Goal: Information Seeking & Learning: Learn about a topic

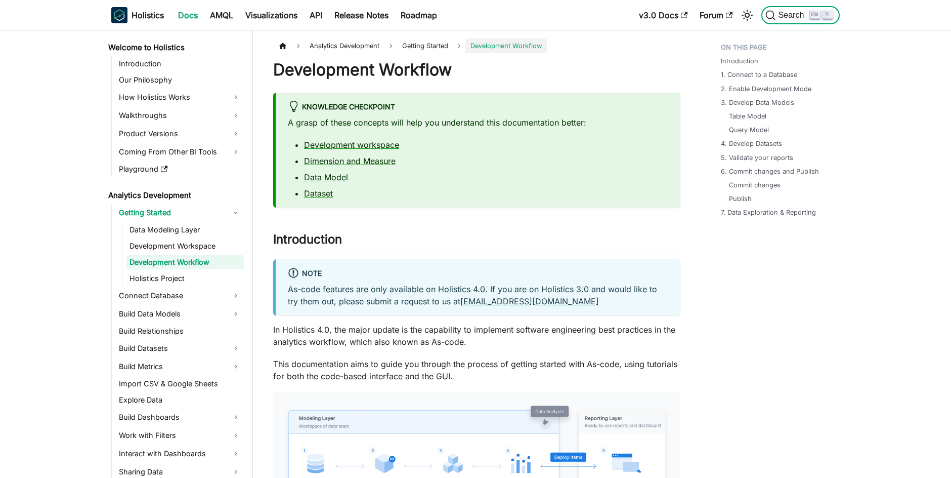
click at [781, 15] on span "Search" at bounding box center [792, 15] width 35 height 9
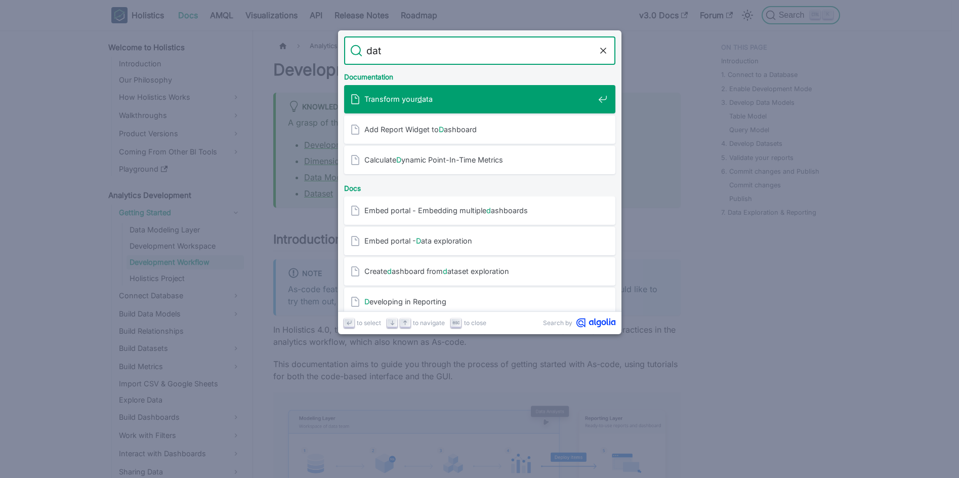
type input "date"
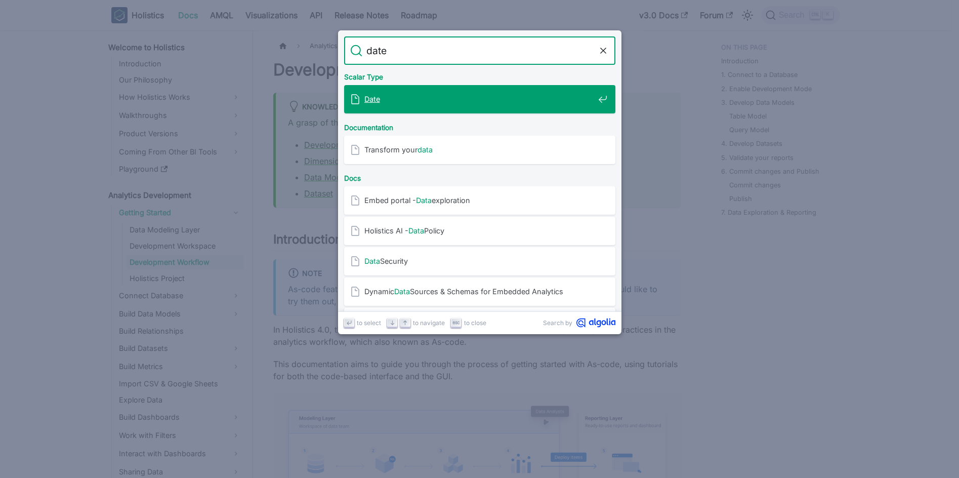
click at [376, 101] on mark "Date" at bounding box center [372, 99] width 16 height 9
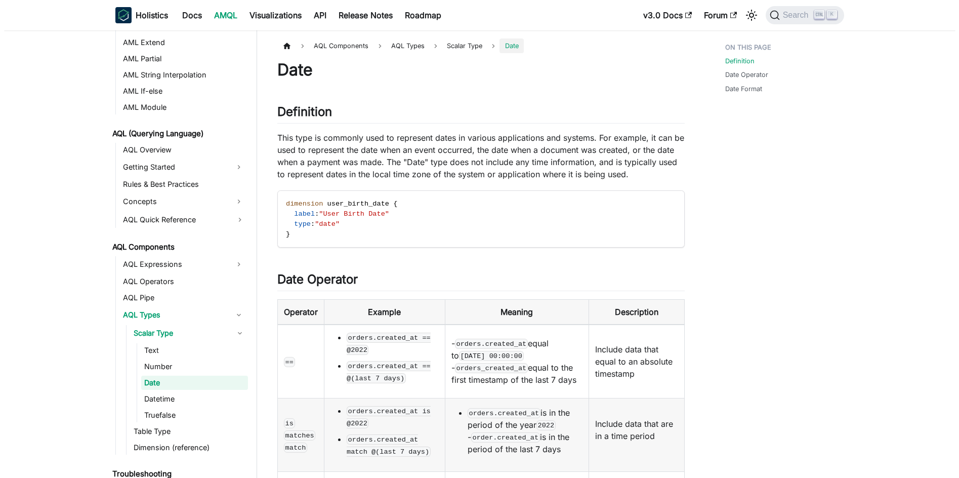
scroll to position [355, 0]
click at [794, 12] on span "Search" at bounding box center [792, 15] width 35 height 9
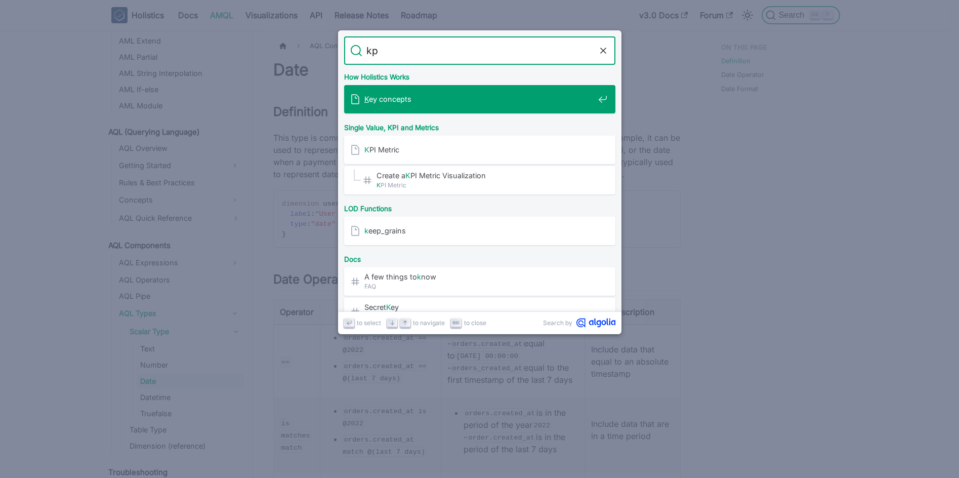
type input "kpi"
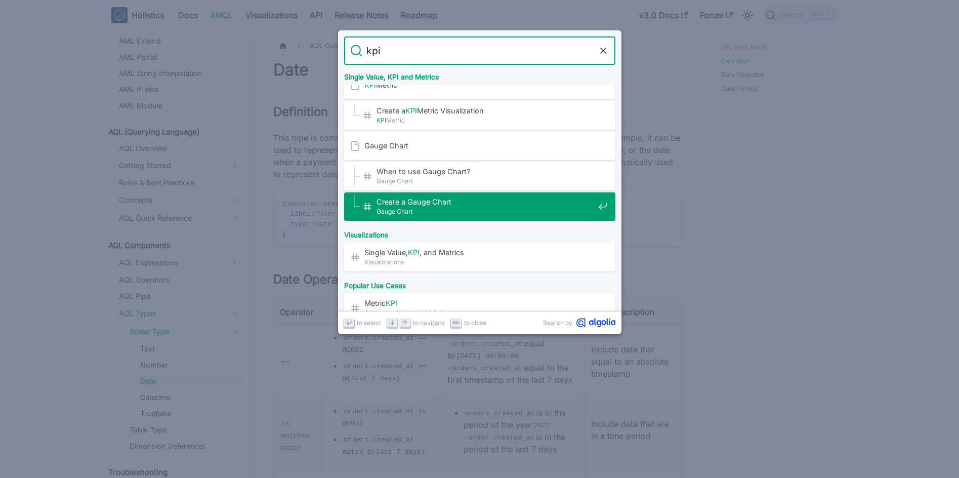
scroll to position [0, 0]
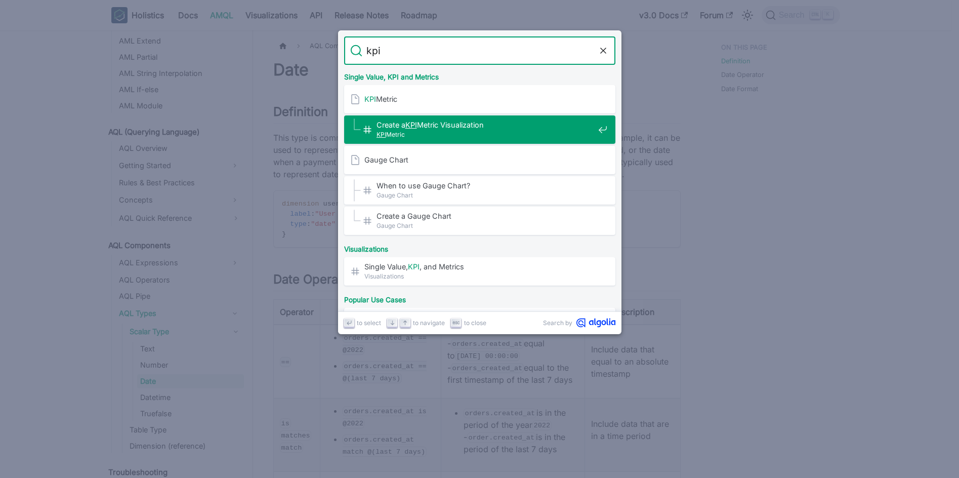
click at [438, 122] on span "Create a KPI Metric Visualization​" at bounding box center [485, 125] width 218 height 10
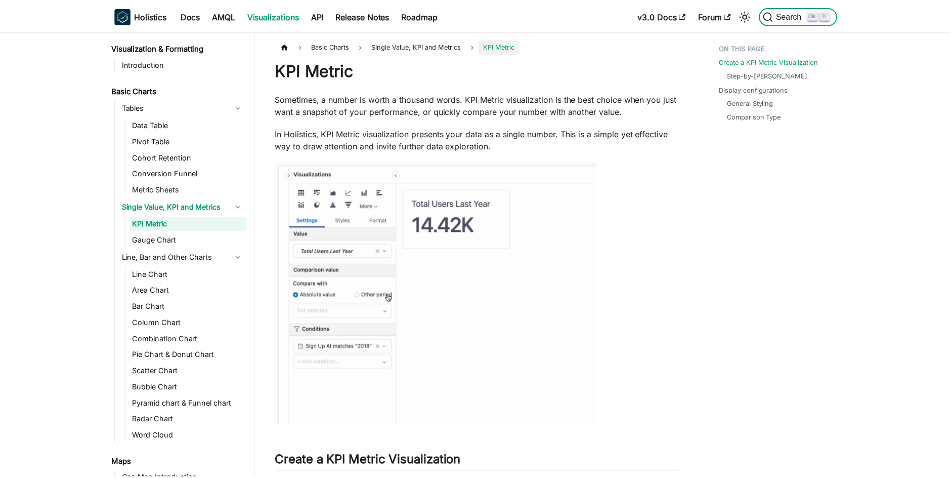
scroll to position [417, 0]
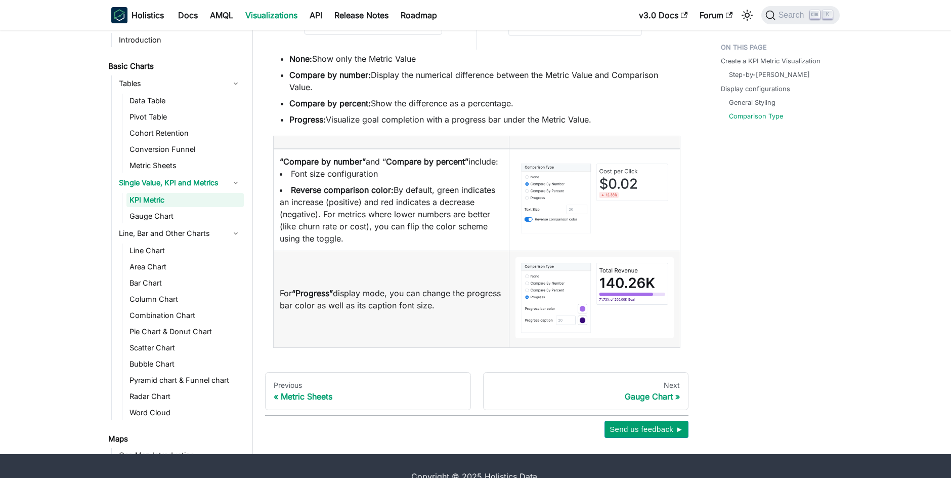
scroll to position [2088, 0]
